Goal: Task Accomplishment & Management: Use online tool/utility

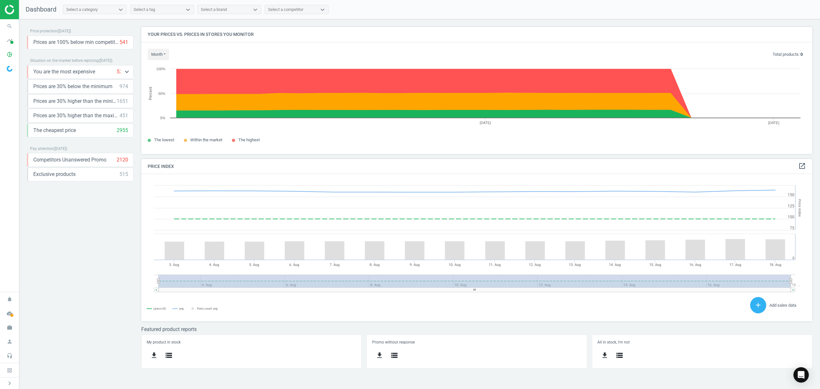
scroll to position [160, 684]
click at [6, 51] on icon "pie_chart_outlined" at bounding box center [10, 54] width 12 height 12
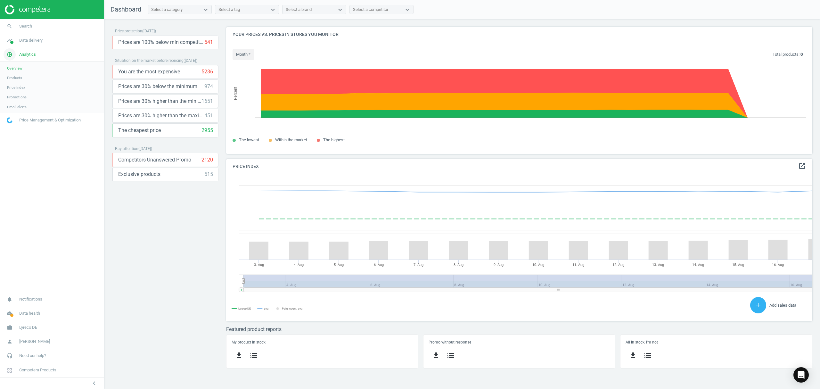
scroll to position [3, 3]
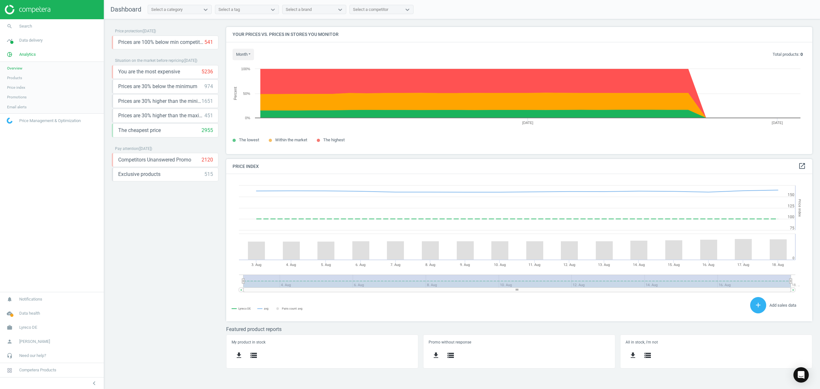
click at [16, 76] on span "Products" at bounding box center [14, 77] width 15 height 5
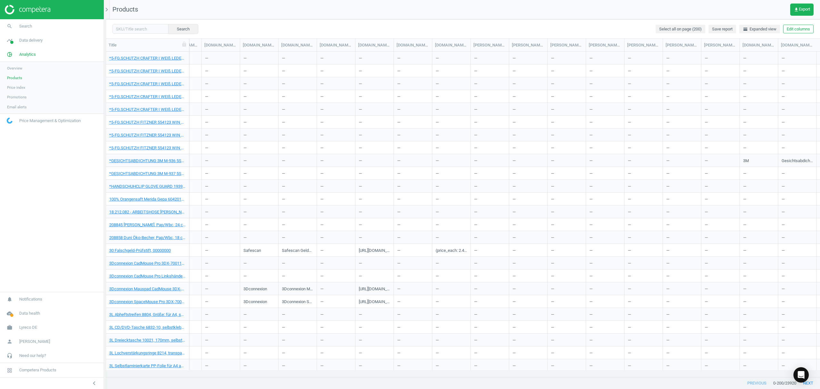
scroll to position [0, 2159]
click at [127, 26] on input "text" at bounding box center [140, 29] width 56 height 10
paste input "3922528"
type input "3922528"
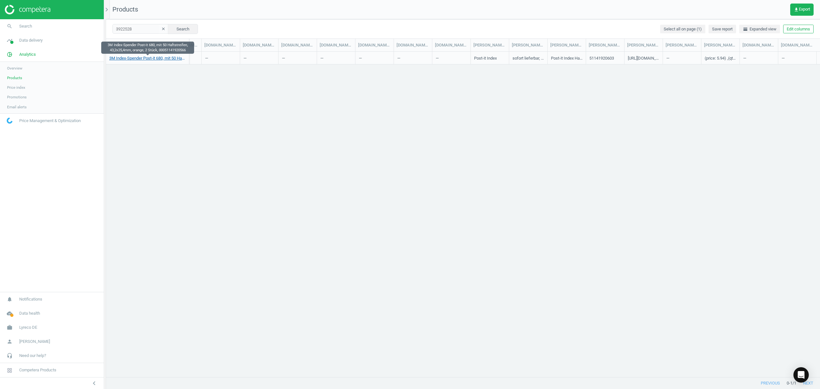
click at [137, 59] on link "3M Index-Spender Post-it 680, mit 50 Haftstreifen, 43,2x25,4mm, orange, 2 Stück…" at bounding box center [147, 58] width 77 height 6
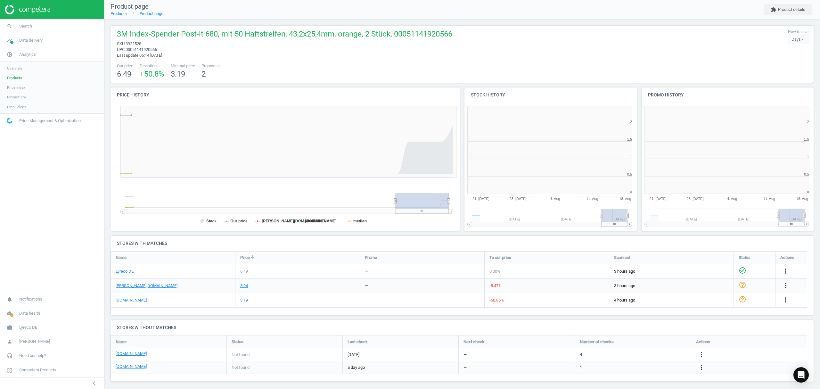
scroll to position [141, 184]
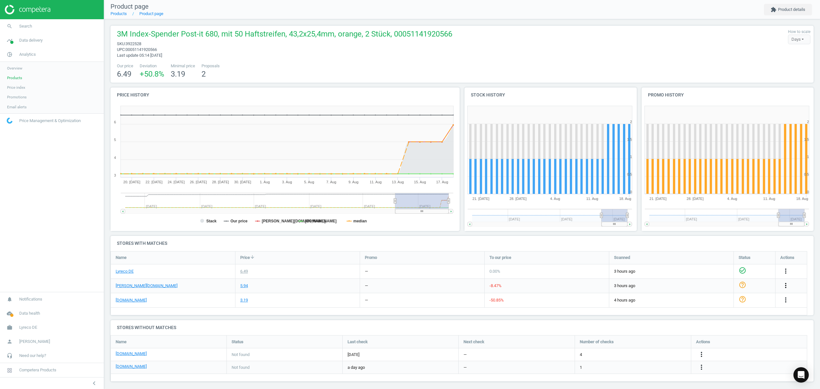
click at [785, 285] on icon "more_vert" at bounding box center [786, 286] width 8 height 8
click at [709, 299] on link "Edit URL/product option" at bounding box center [736, 301] width 88 height 10
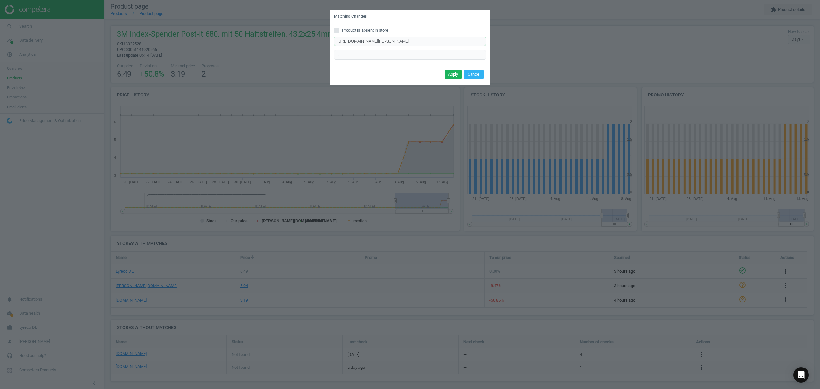
click at [422, 41] on input "[URL][DOMAIN_NAME][PERSON_NAME]" at bounding box center [410, 42] width 152 height 10
click at [432, 41] on input "[URL][DOMAIN_NAME][PERSON_NAME]" at bounding box center [410, 42] width 152 height 10
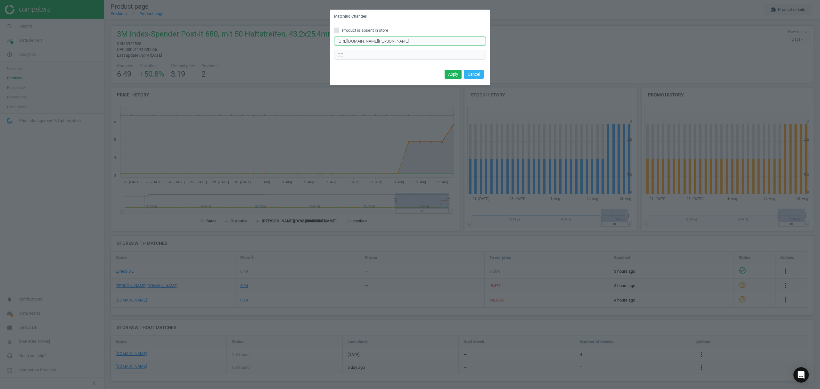
drag, startPoint x: 435, startPoint y: 41, endPoint x: 546, endPoint y: 42, distance: 111.8
click at [546, 42] on div "Matching Changes Product is absent in store [URL][DOMAIN_NAME][PERSON_NAME] Ent…" at bounding box center [410, 194] width 820 height 389
click at [421, 40] on input "[URL][DOMAIN_NAME][PERSON_NAME]" at bounding box center [410, 42] width 152 height 10
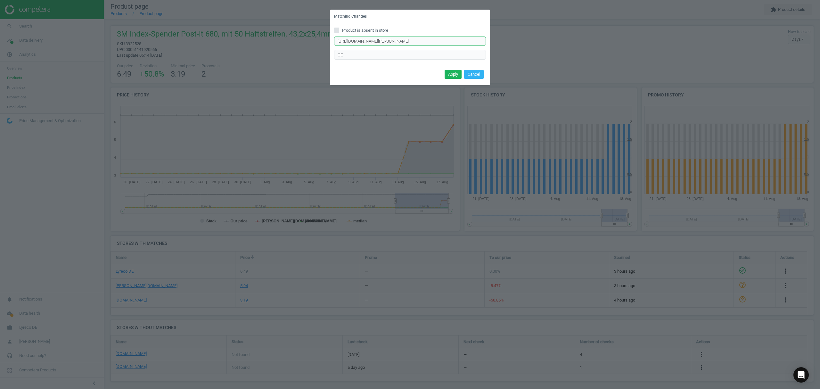
paste input "3922528"
type input "3922528"
click at [473, 78] on button "Cancel" at bounding box center [474, 80] width 20 height 9
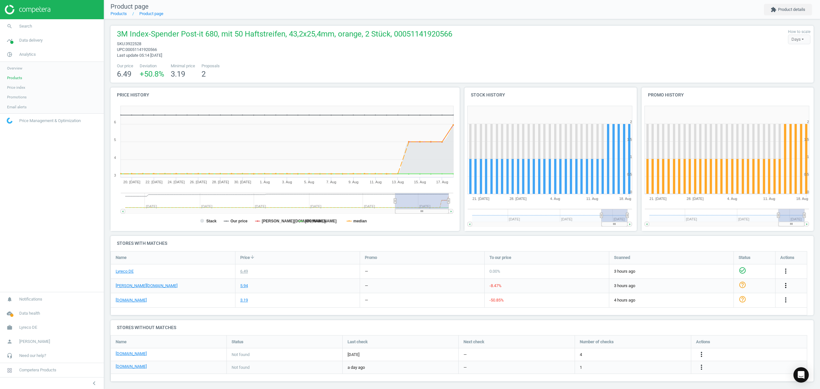
click at [785, 286] on icon "more_vert" at bounding box center [786, 286] width 8 height 8
click at [724, 300] on link "Edit URL/product option" at bounding box center [736, 301] width 88 height 10
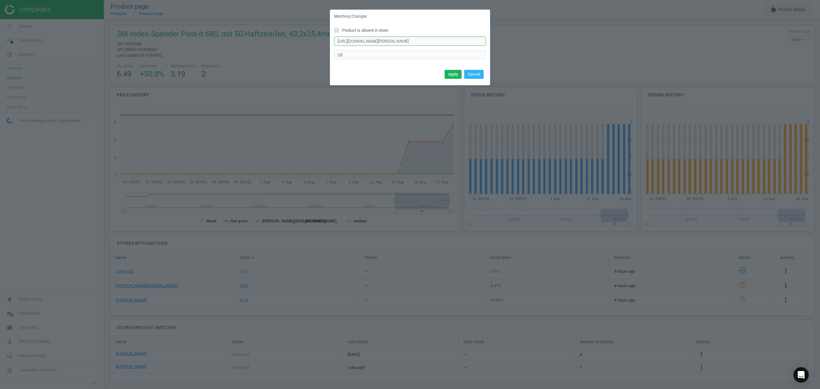
click at [392, 39] on input "[URL][DOMAIN_NAME][PERSON_NAME]" at bounding box center [410, 42] width 152 height 10
paste input "text"
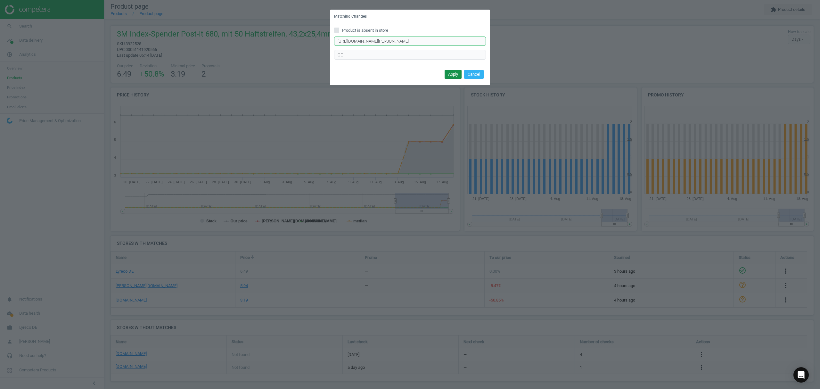
type input "[URL][DOMAIN_NAME][PERSON_NAME]"
click at [450, 74] on button "Apply" at bounding box center [453, 74] width 17 height 9
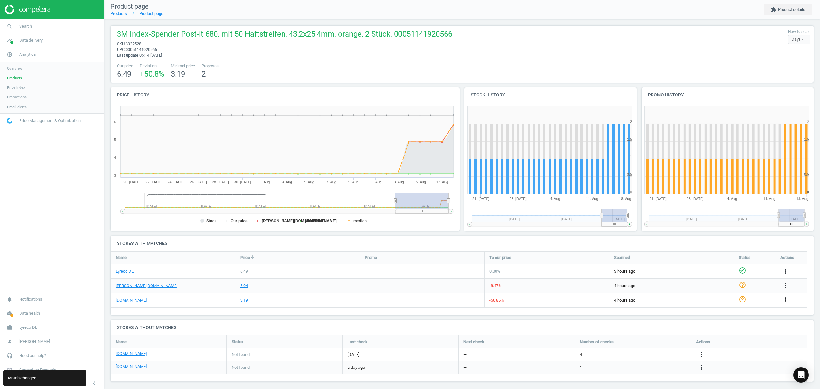
click at [785, 300] on icon "more_vert" at bounding box center [786, 300] width 8 height 8
click at [717, 316] on link "Edit URL/product option" at bounding box center [736, 315] width 88 height 10
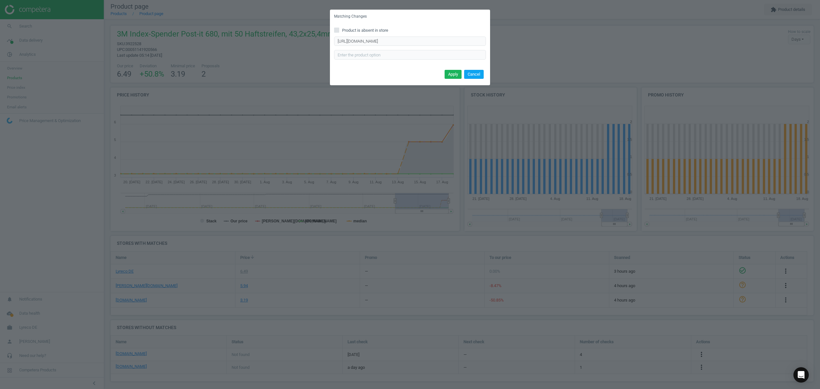
click at [475, 71] on button "Cancel" at bounding box center [474, 74] width 20 height 9
